Goal: Task Accomplishment & Management: Manage account settings

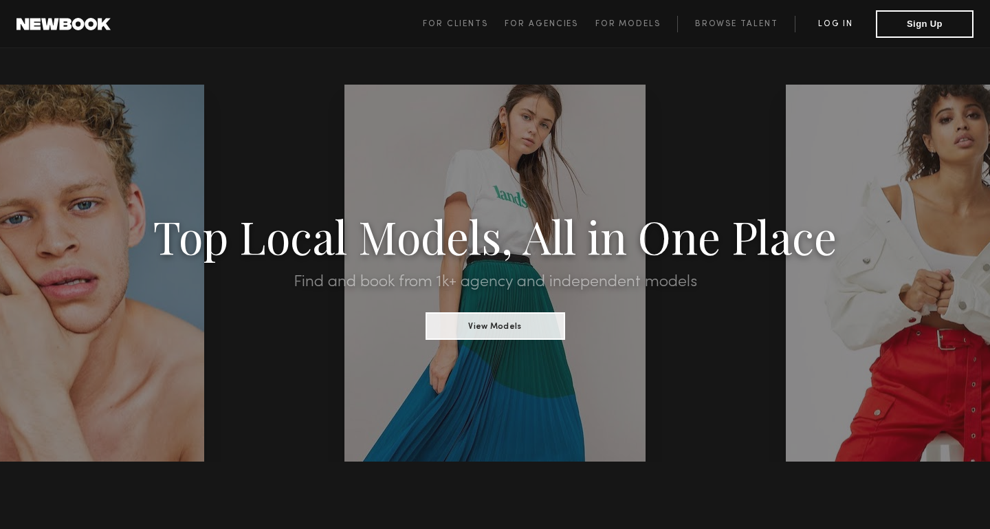
click at [838, 23] on link "Log in" at bounding box center [835, 24] width 81 height 17
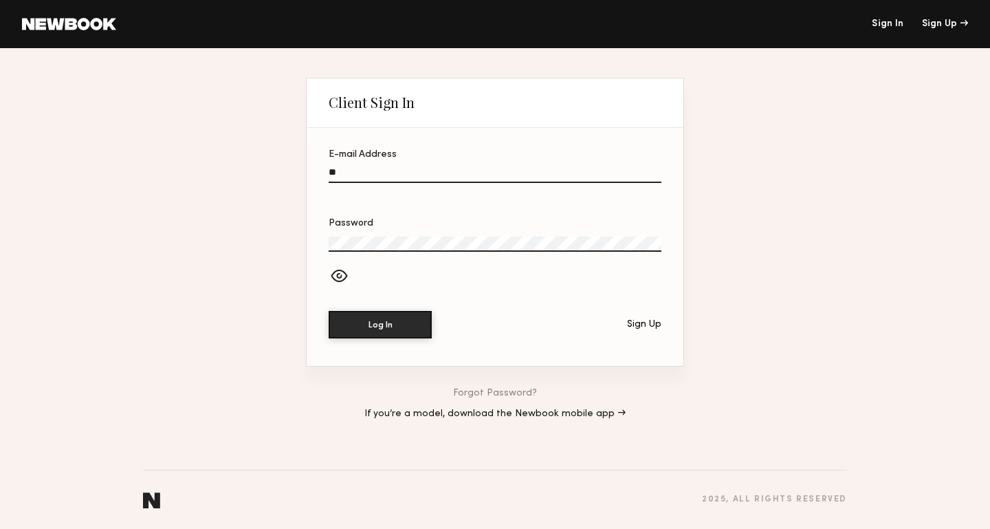
type input "*"
type input "**********"
click at [380, 324] on button "Log In" at bounding box center [380, 325] width 103 height 28
click at [339, 274] on div at bounding box center [495, 276] width 333 height 23
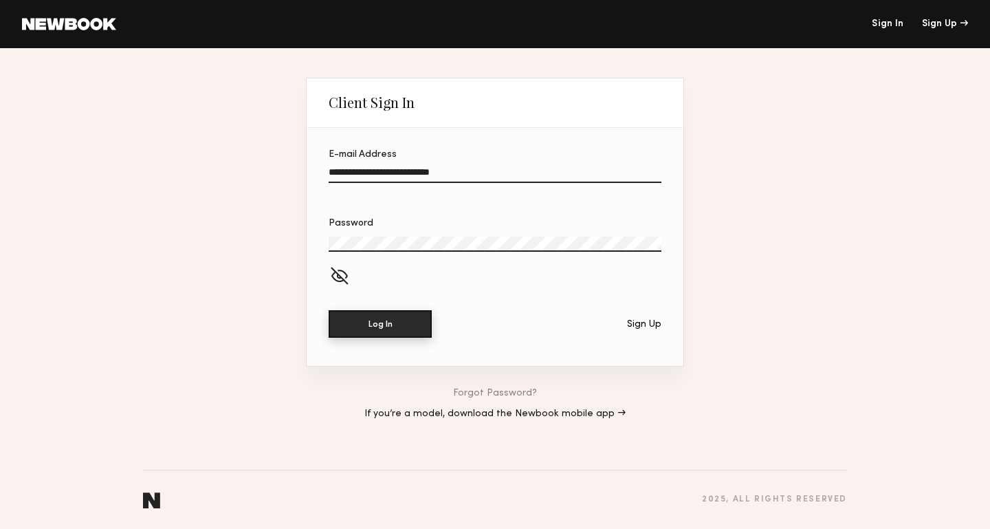
click at [377, 316] on button "Log In" at bounding box center [380, 324] width 103 height 28
click at [380, 322] on button "Log In" at bounding box center [380, 324] width 103 height 28
click at [380, 329] on button "Log In" at bounding box center [380, 324] width 103 height 28
click at [391, 324] on button "Log In" at bounding box center [380, 324] width 103 height 28
click at [505, 391] on link "Forgot Password?" at bounding box center [495, 393] width 84 height 10
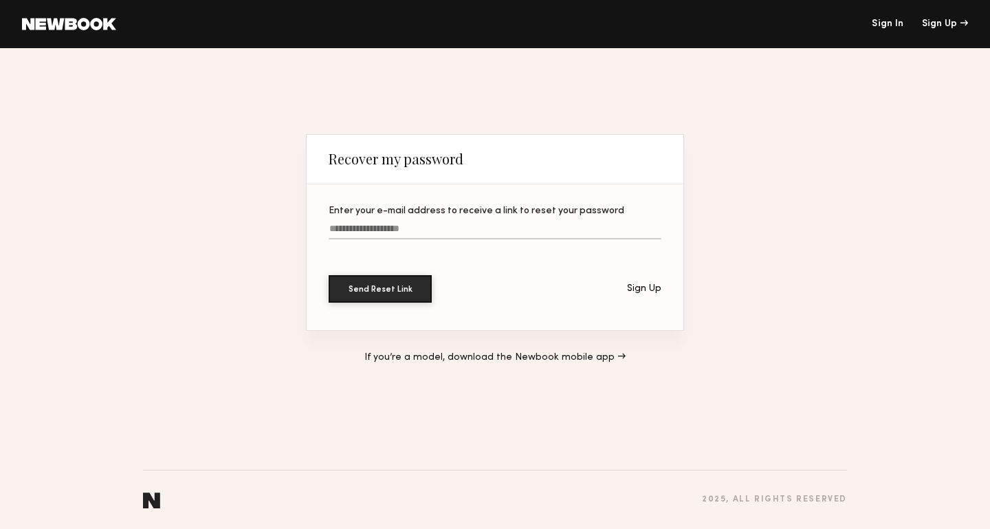
click at [415, 229] on input "Enter your e-mail address to receive a link to reset your password" at bounding box center [495, 231] width 333 height 16
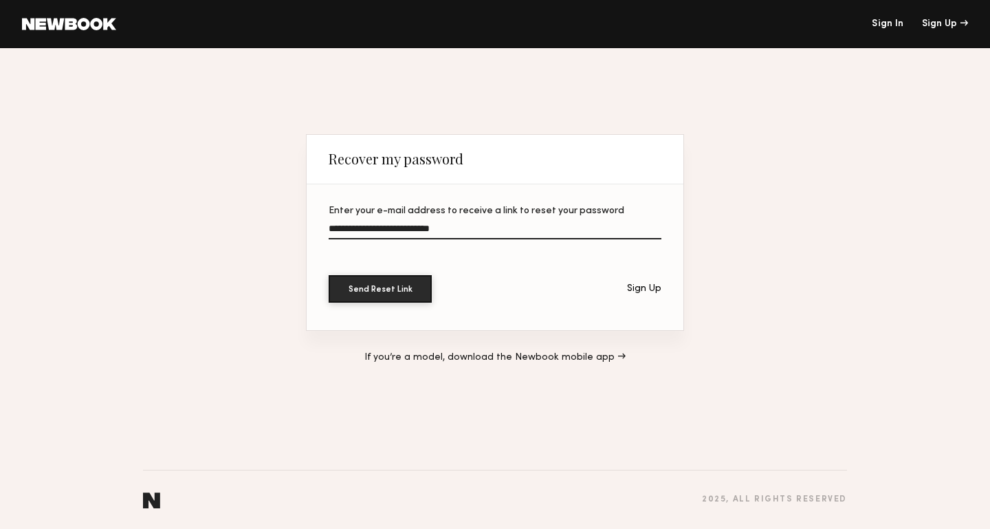
type input "**********"
click at [380, 288] on button "Send Reset Link" at bounding box center [380, 289] width 103 height 28
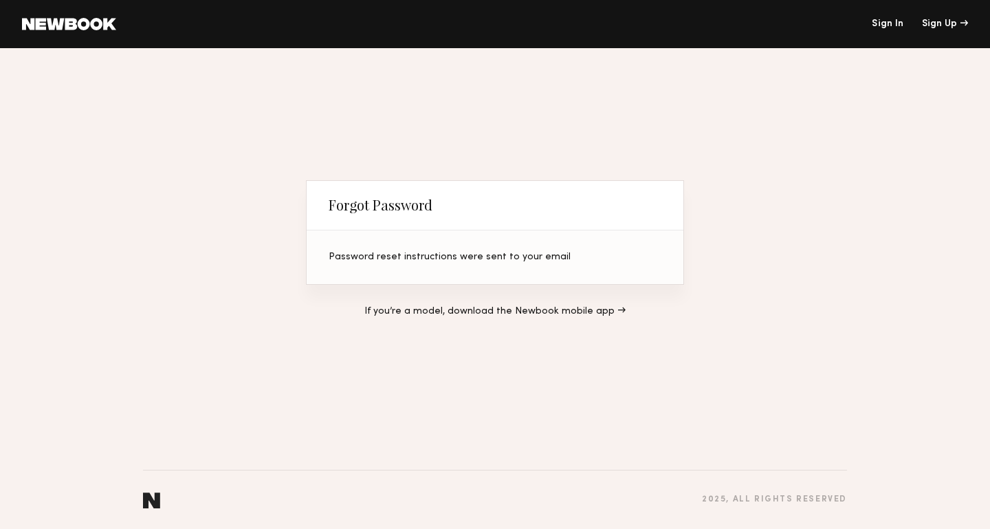
click at [881, 12] on header "Sign In Sign Up" at bounding box center [495, 24] width 990 height 48
click at [882, 30] on header "Sign In Sign Up" at bounding box center [495, 24] width 990 height 48
click at [884, 26] on link "Sign In" at bounding box center [888, 24] width 32 height 10
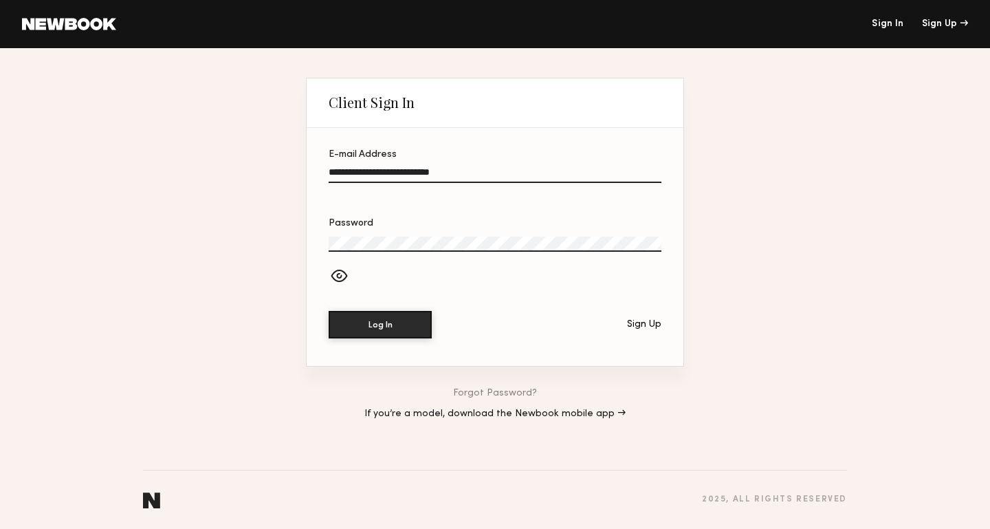
type input "**********"
click at [380, 324] on button "Log In" at bounding box center [380, 325] width 103 height 28
click at [336, 278] on div at bounding box center [495, 276] width 333 height 23
click at [366, 329] on button "Log In" at bounding box center [380, 324] width 103 height 28
